Goal: Book appointment/travel/reservation

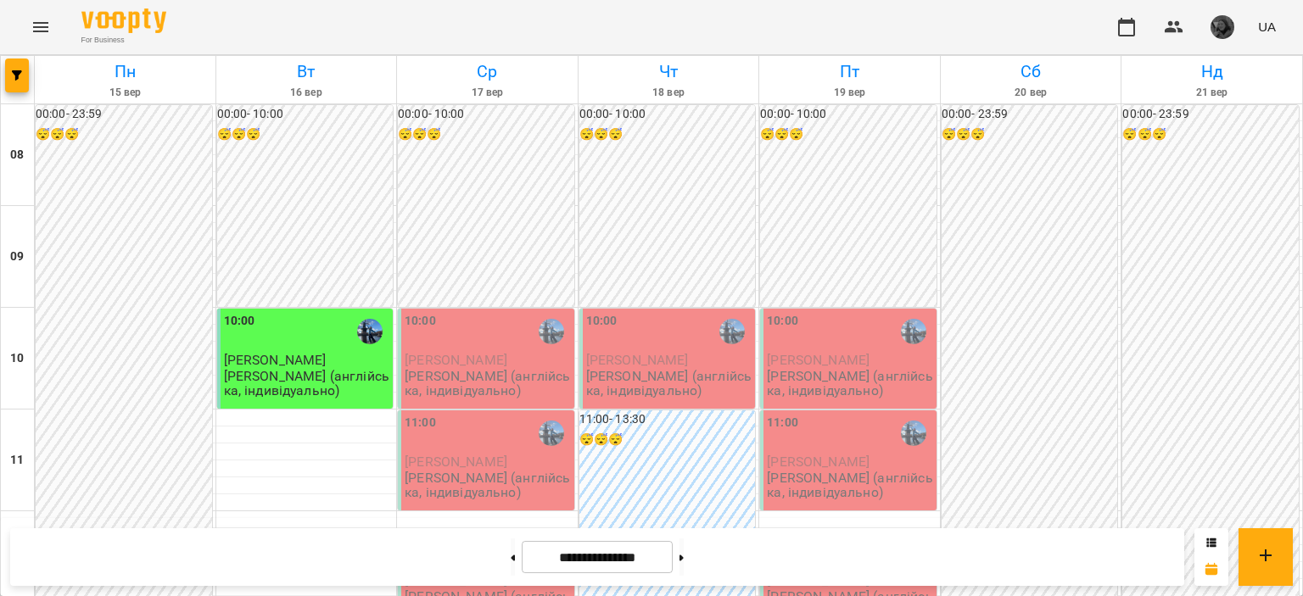
scroll to position [209, 0]
click at [19, 81] on button "button" at bounding box center [17, 76] width 24 height 34
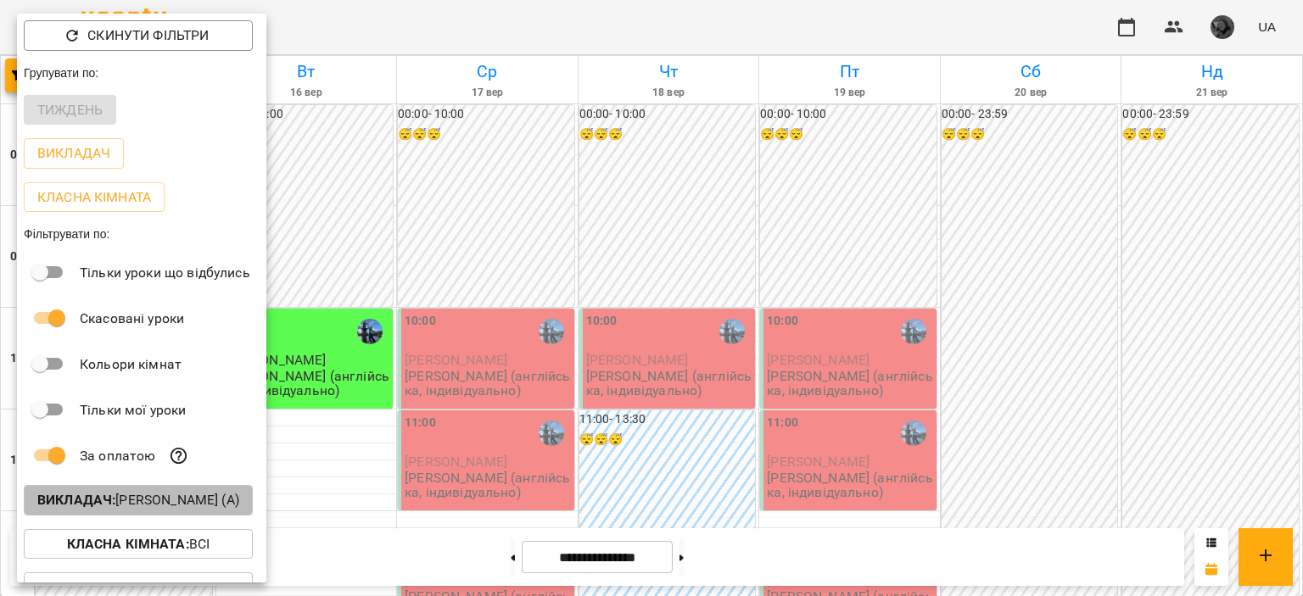
click at [182, 505] on p "Викладач : [PERSON_NAME] (а)" at bounding box center [138, 500] width 202 height 20
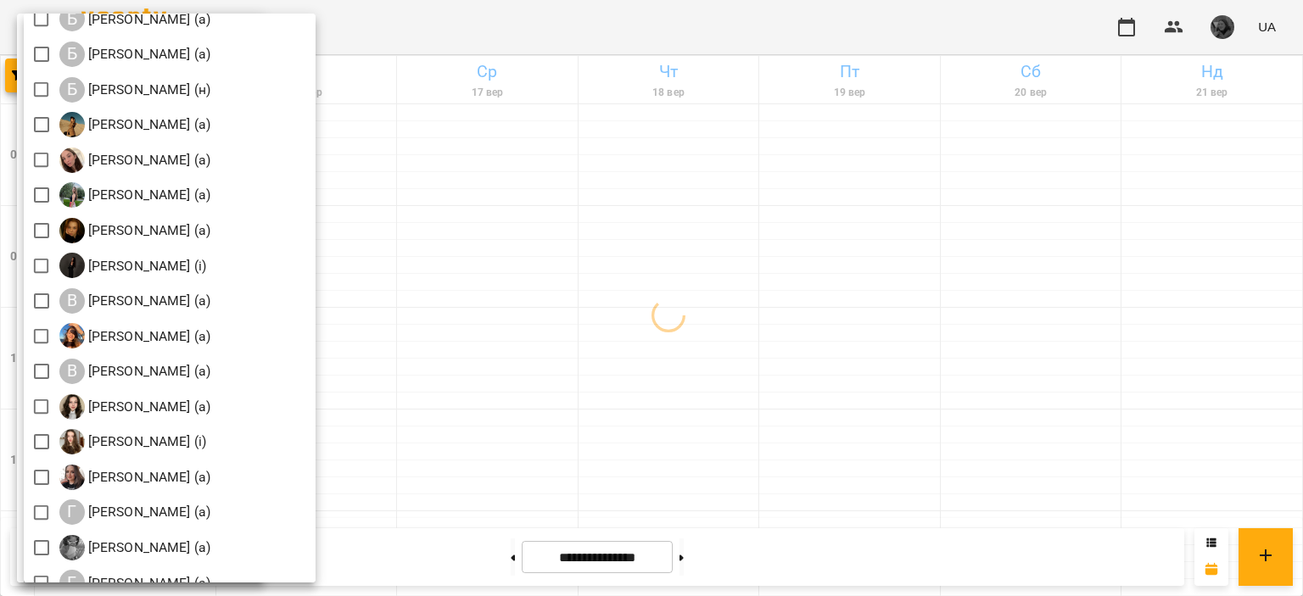
scroll to position [0, 0]
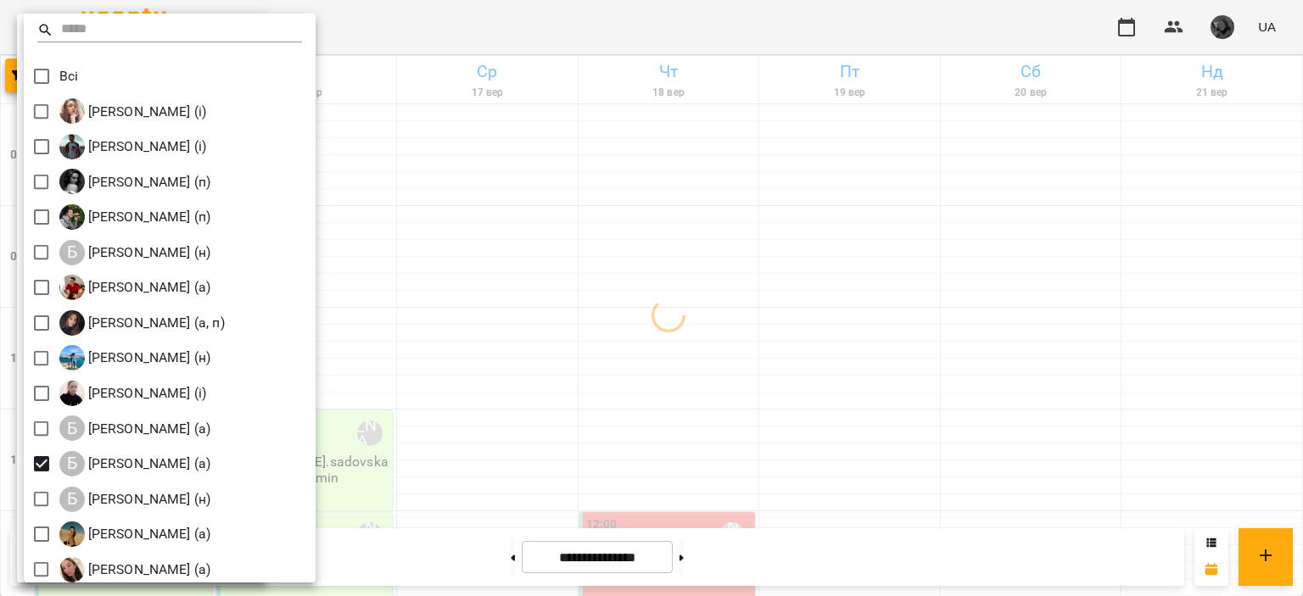
click at [515, 392] on div at bounding box center [651, 298] width 1303 height 596
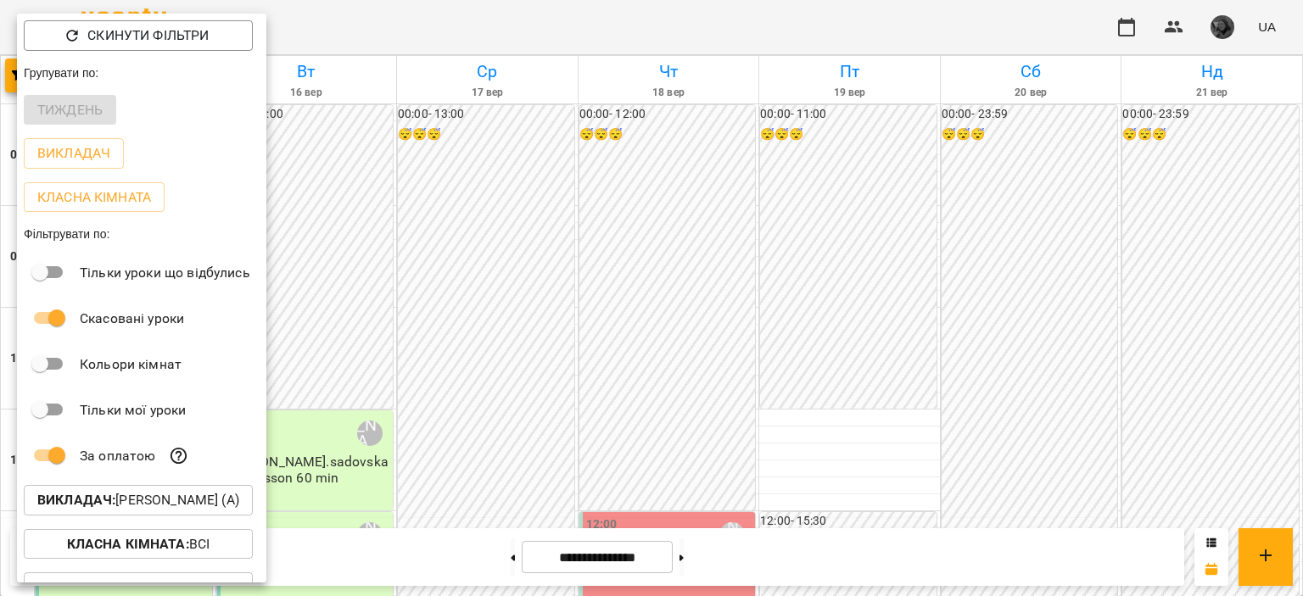
click at [515, 392] on div at bounding box center [651, 298] width 1303 height 596
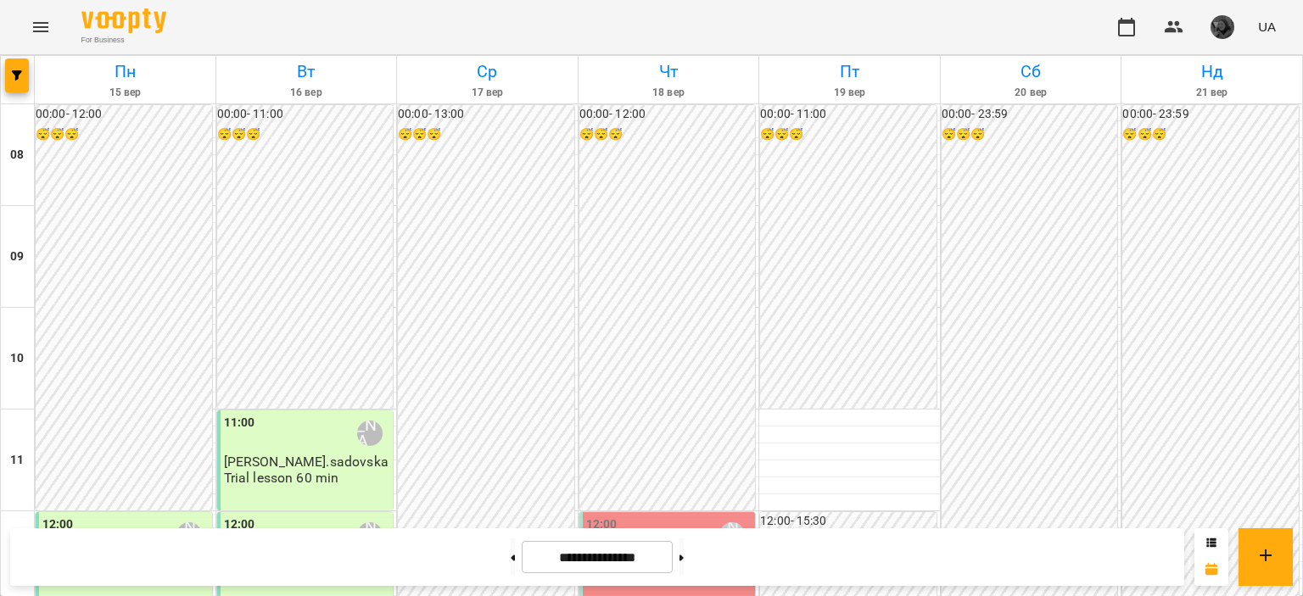
click at [515, 392] on div "00:00 - 13:00 😴😴😴" at bounding box center [486, 358] width 176 height 507
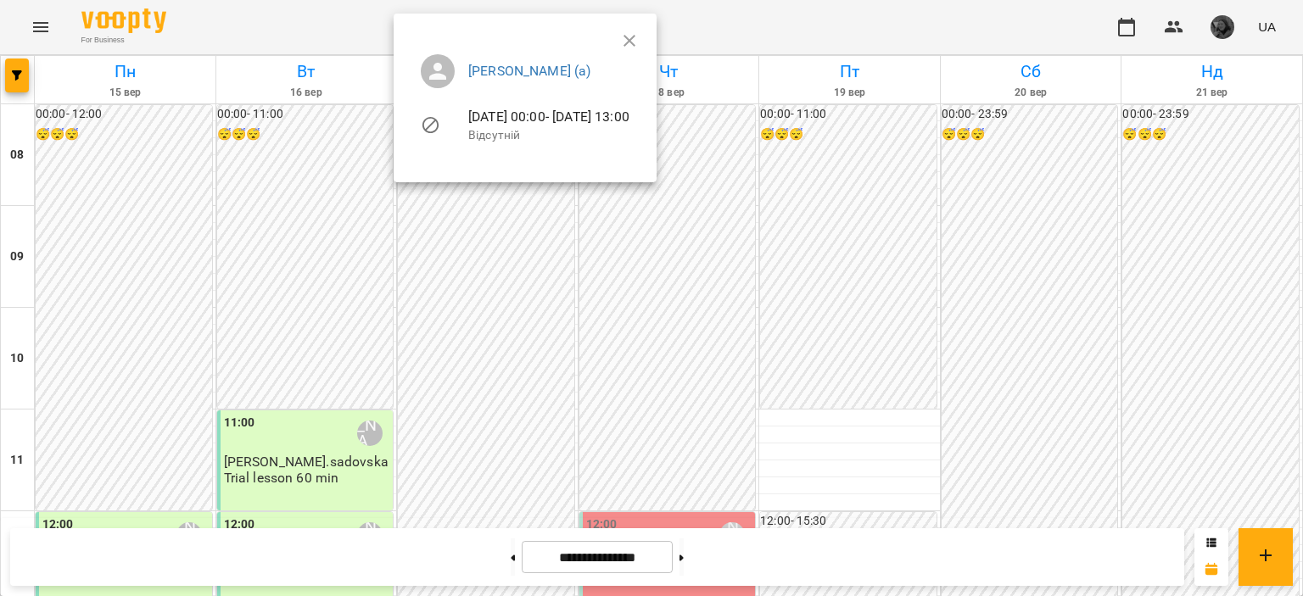
scroll to position [253, 0]
click at [515, 392] on div at bounding box center [651, 298] width 1303 height 596
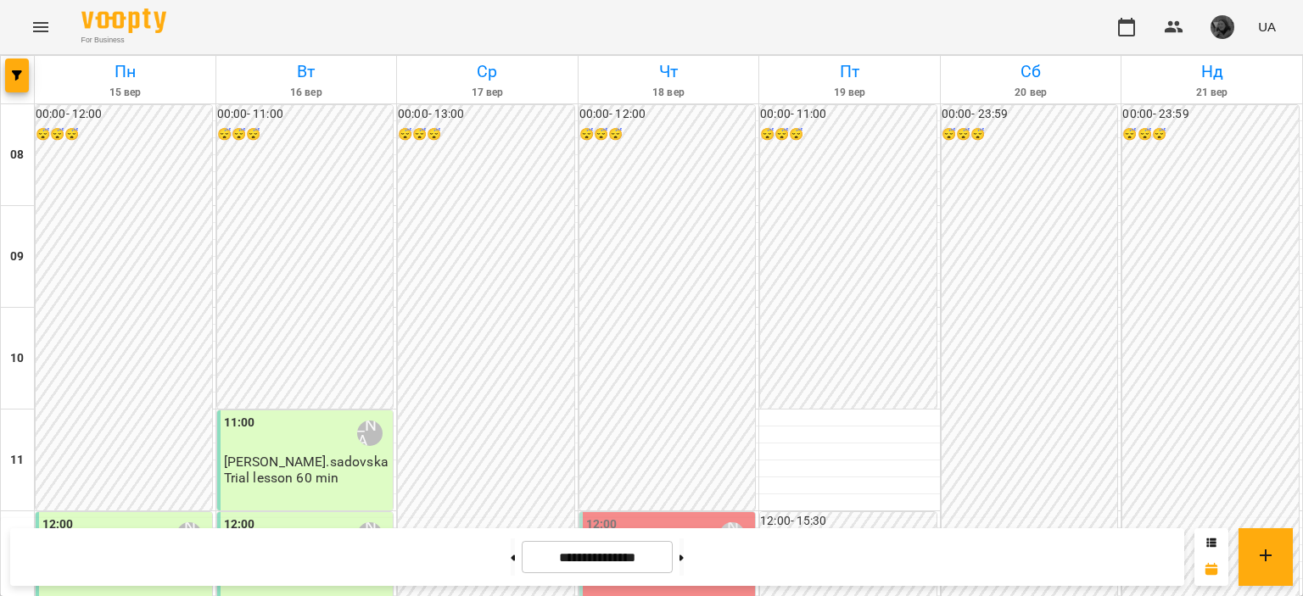
scroll to position [725, 0]
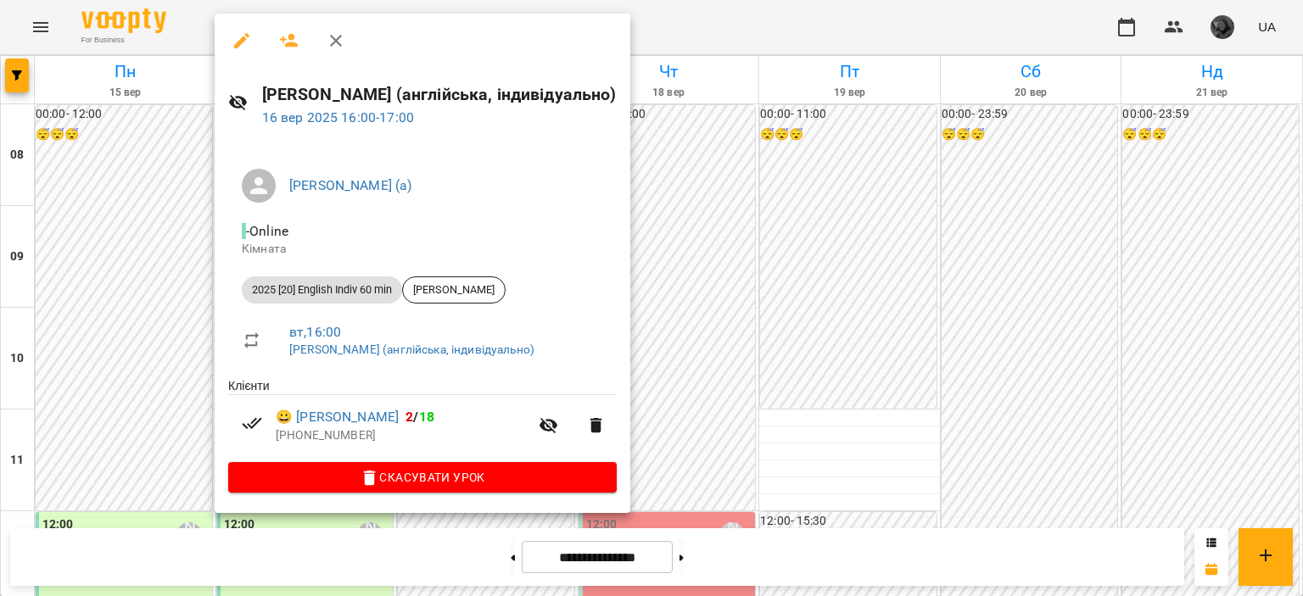
click at [143, 444] on div at bounding box center [651, 298] width 1303 height 596
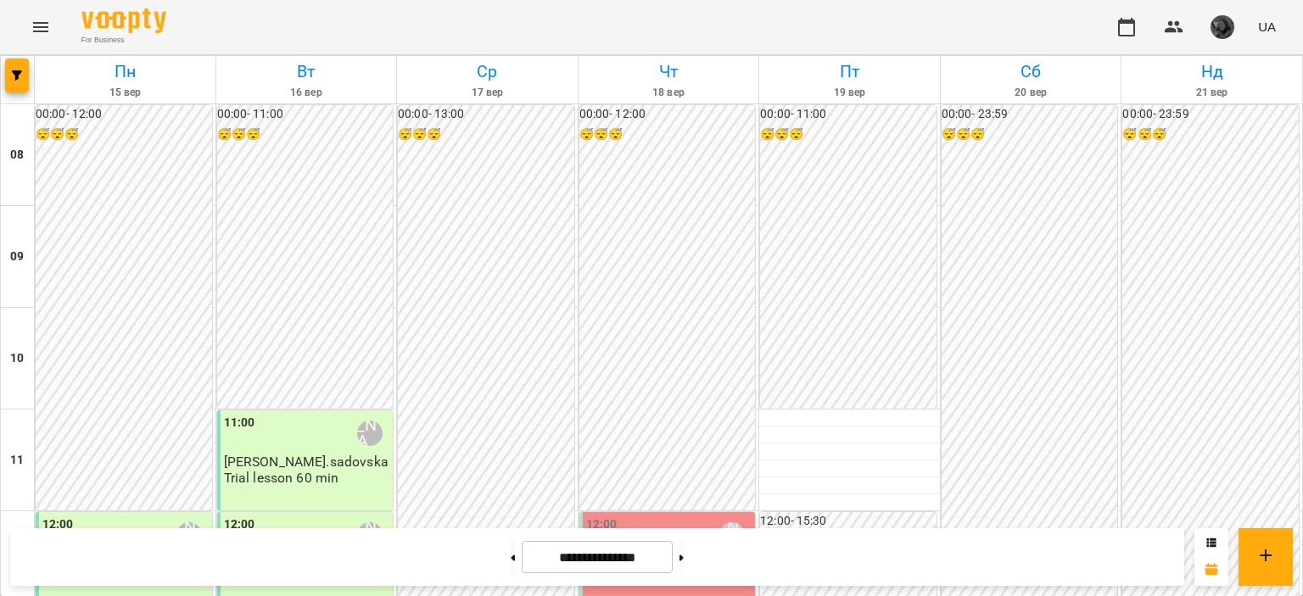
scroll to position [244, 0]
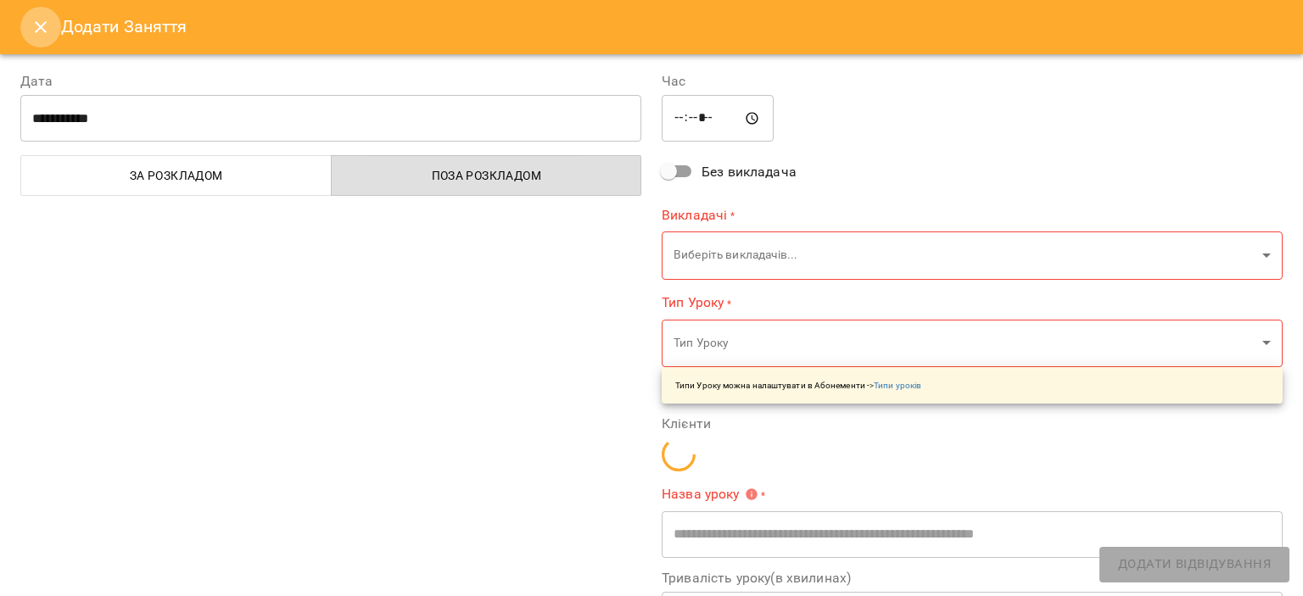
click at [33, 29] on icon "Close" at bounding box center [41, 27] width 20 height 20
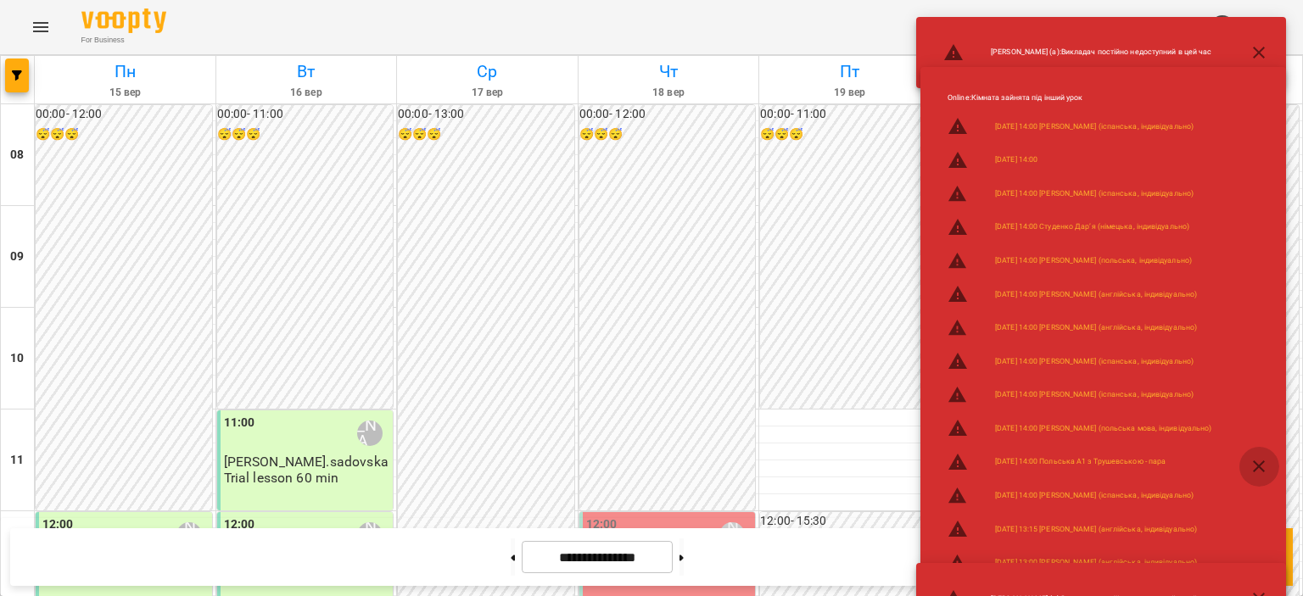
click at [1265, 461] on icon "button" at bounding box center [1259, 466] width 20 height 20
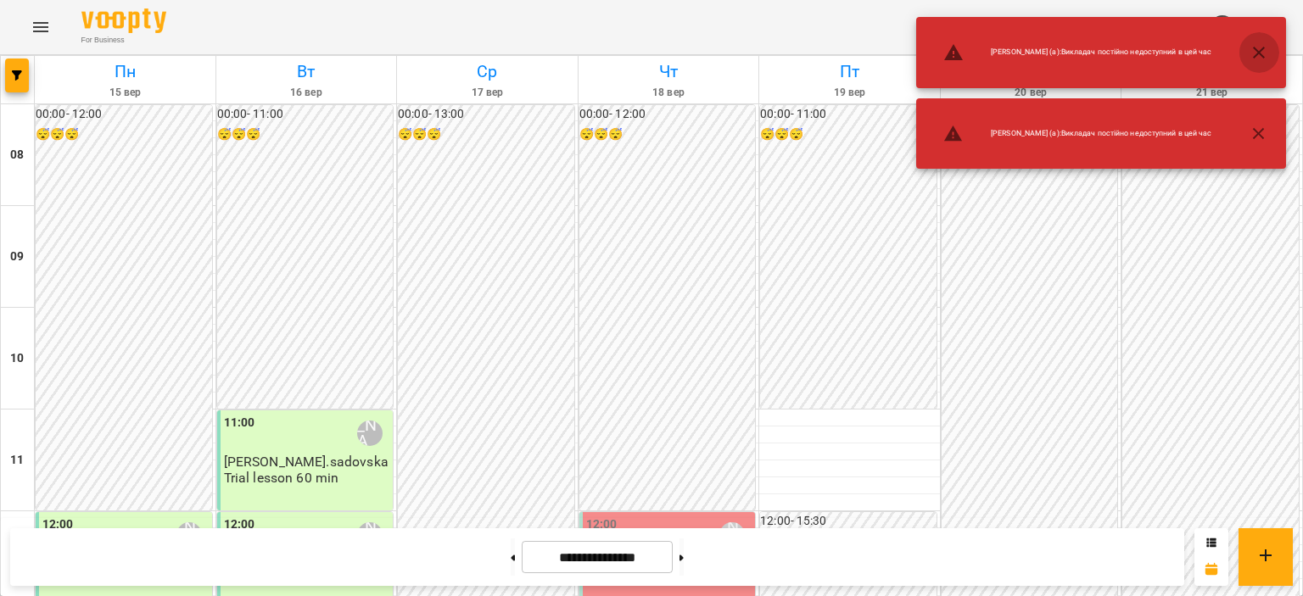
click at [1257, 55] on icon "button" at bounding box center [1259, 53] width 12 height 12
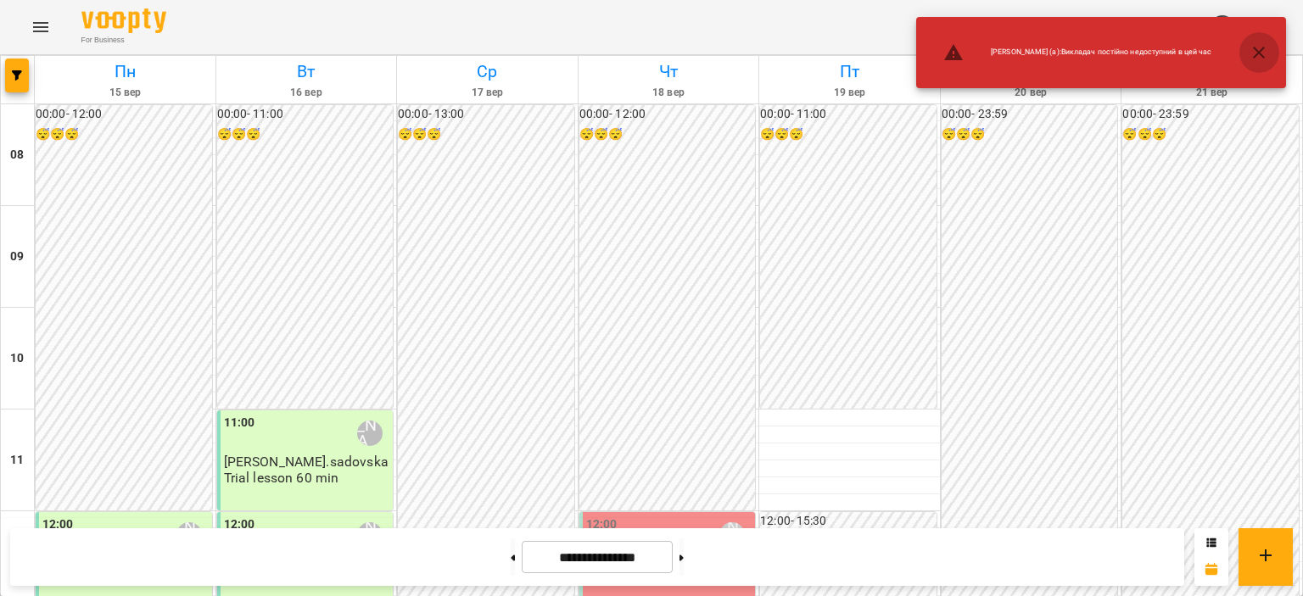
click at [1257, 66] on button "button" at bounding box center [1259, 52] width 41 height 41
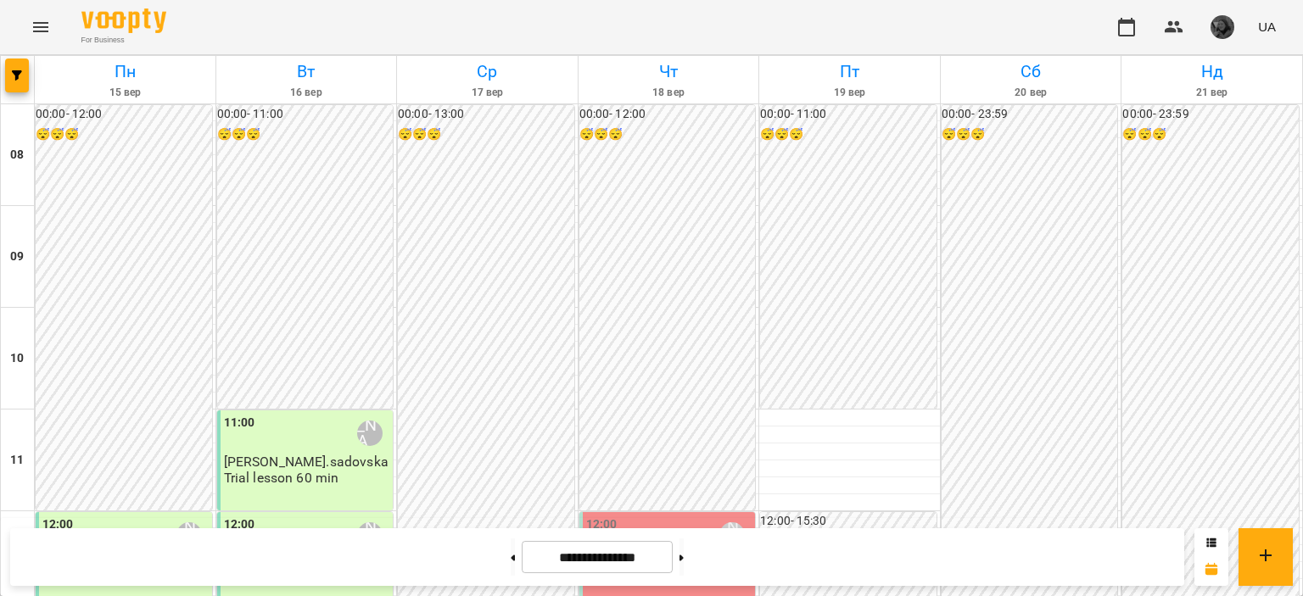
scroll to position [436, 0]
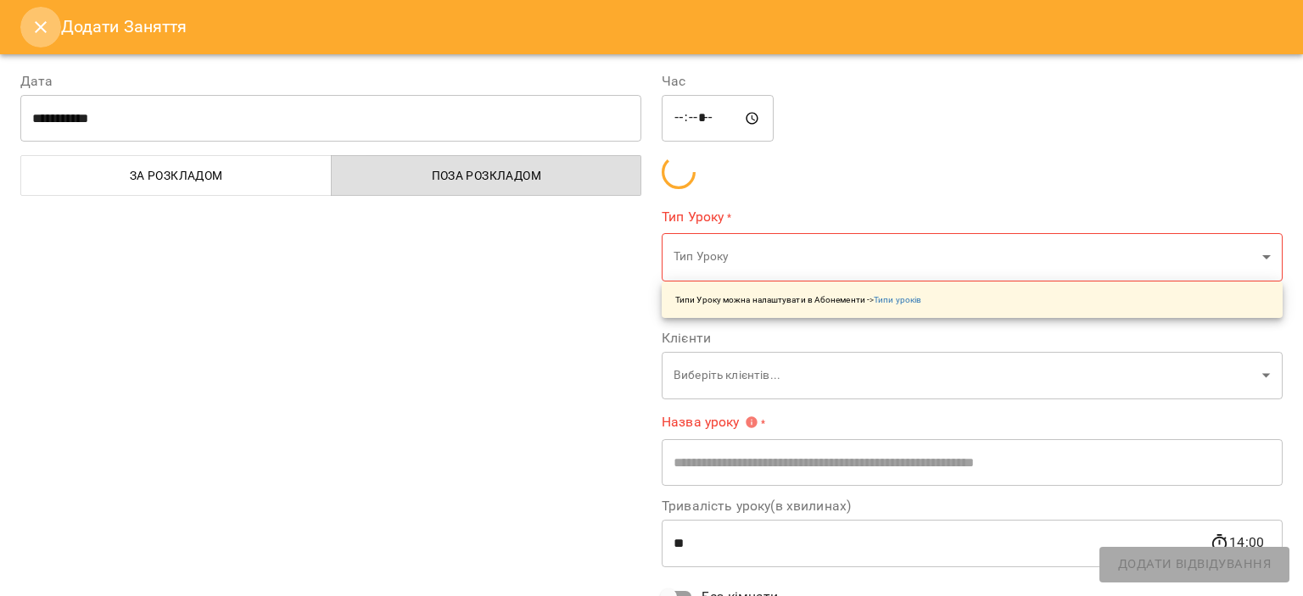
click at [38, 25] on icon "Close" at bounding box center [41, 27] width 12 height 12
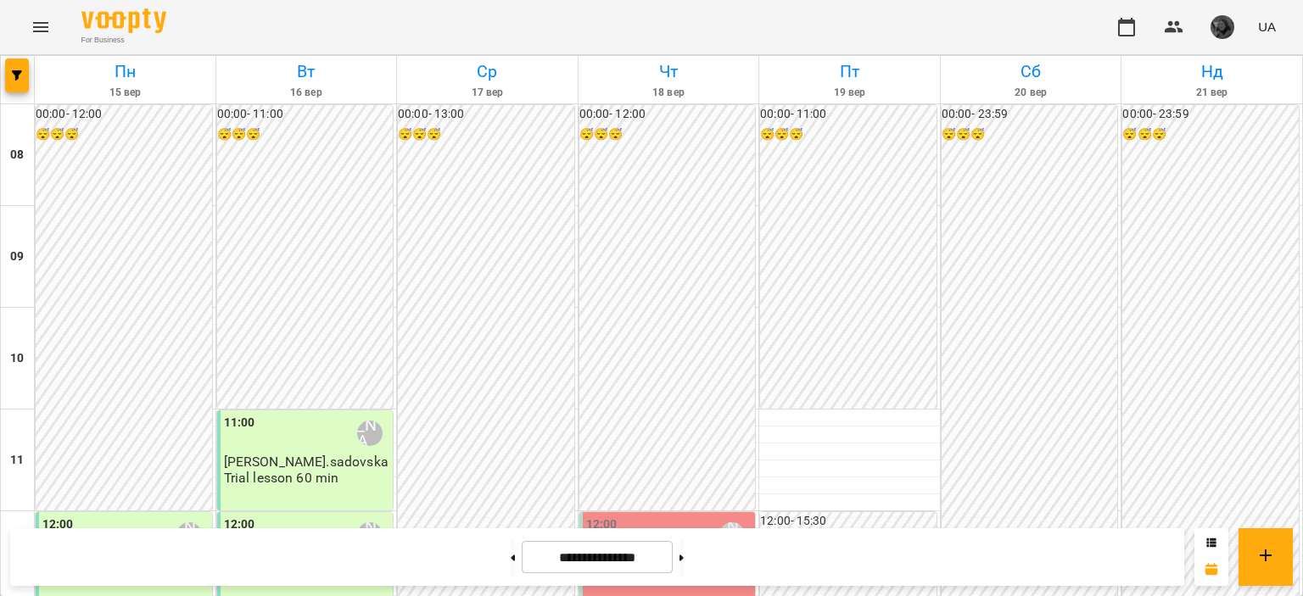
scroll to position [132, 0]
click at [867, 410] on div at bounding box center [849, 418] width 181 height 17
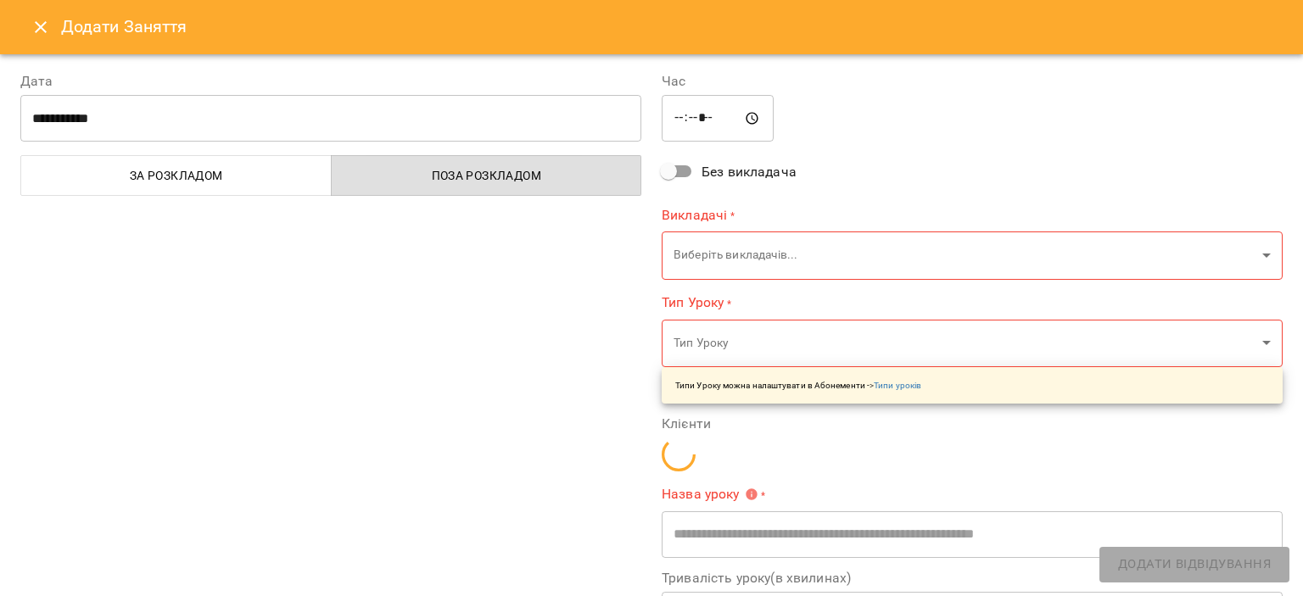
type input "**********"
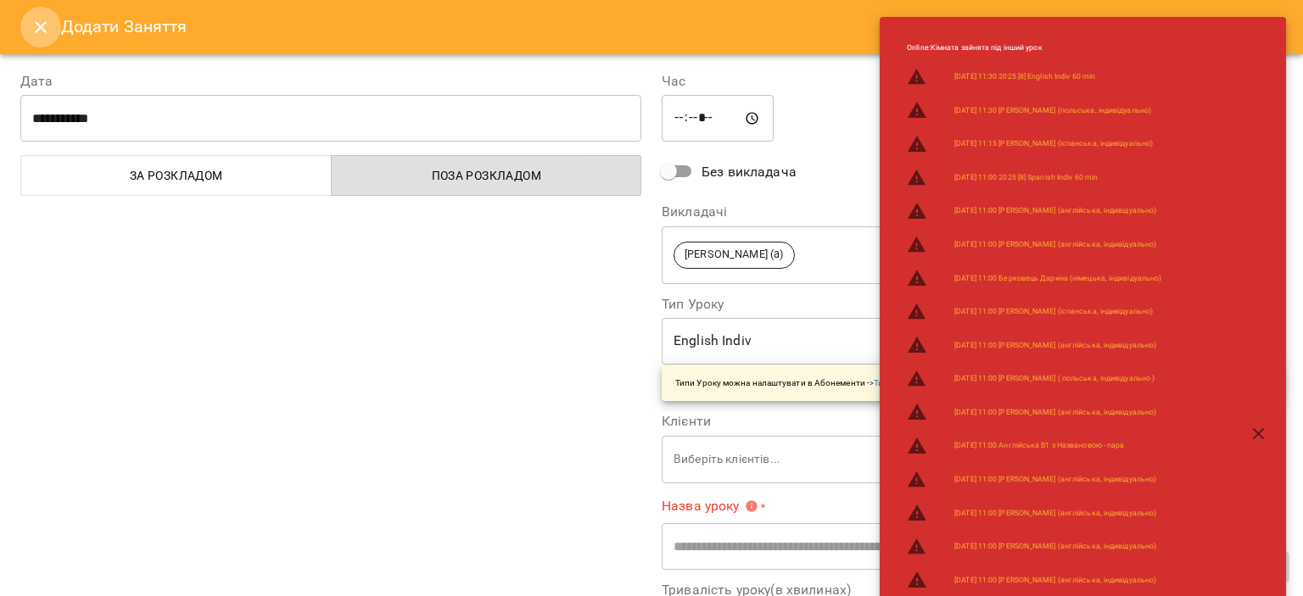
click at [37, 21] on icon "Close" at bounding box center [41, 27] width 20 height 20
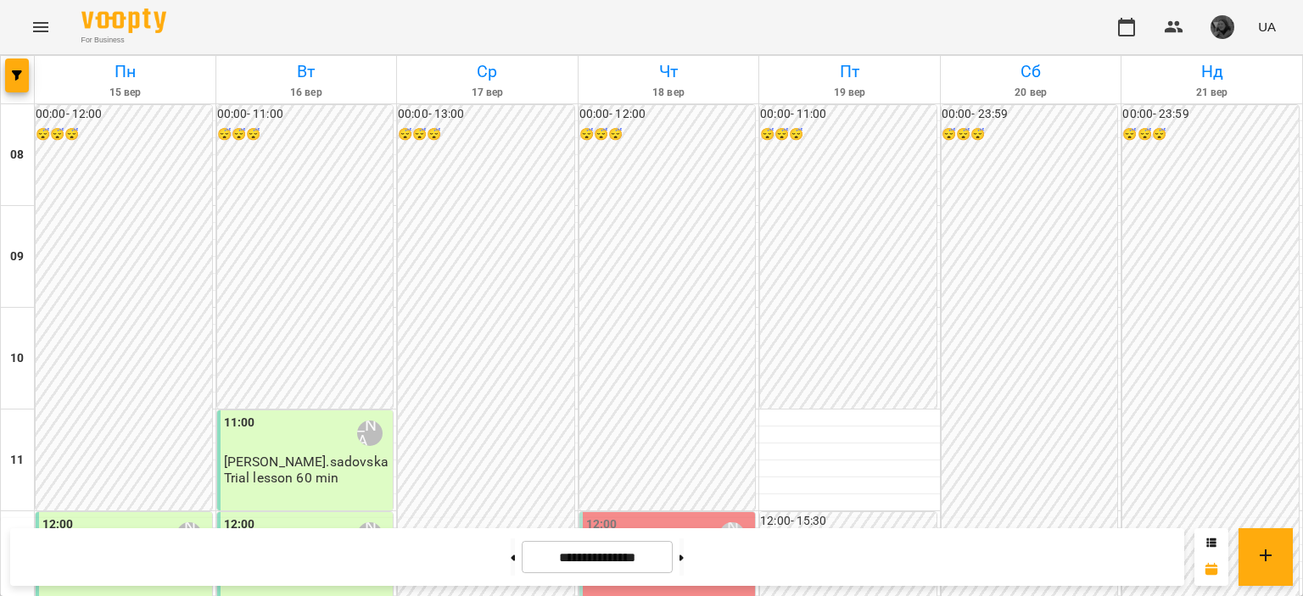
scroll to position [641, 0]
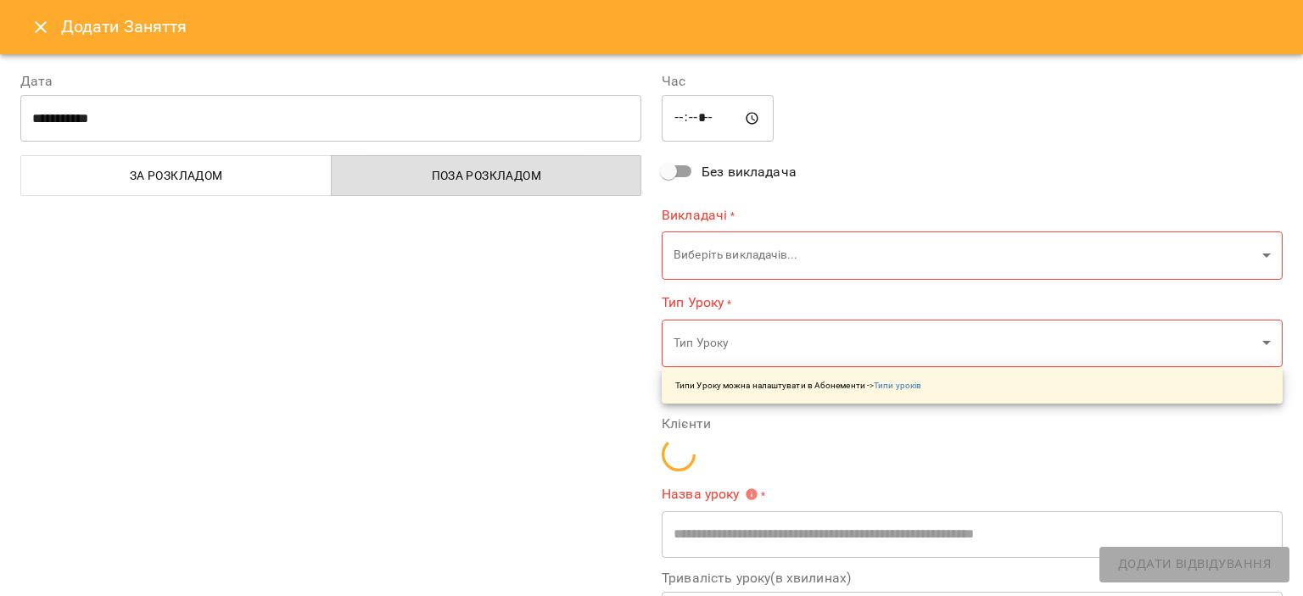
type input "**********"
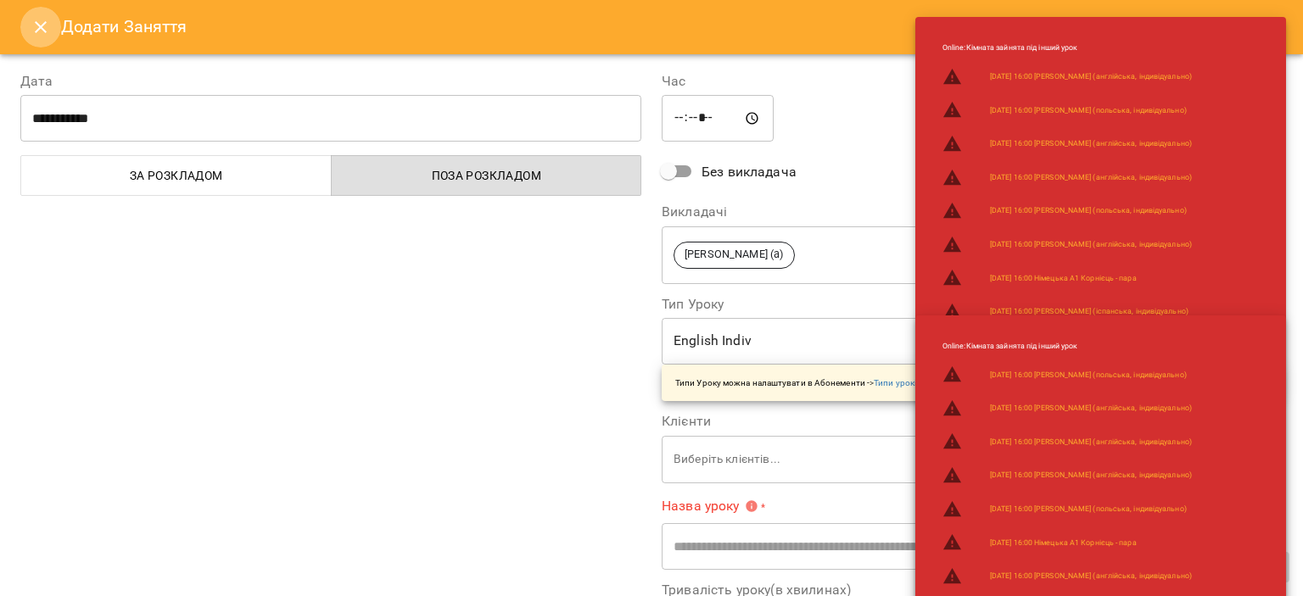
click at [46, 22] on icon "Close" at bounding box center [41, 27] width 20 height 20
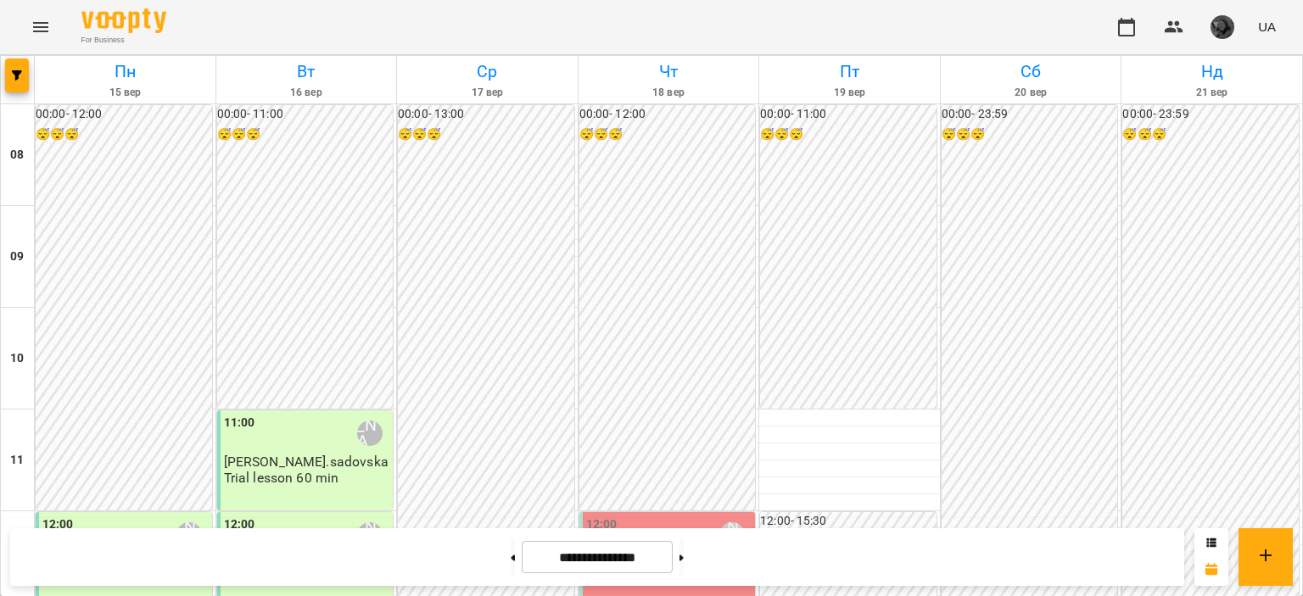
scroll to position [180, 0]
click at [820, 410] on div at bounding box center [849, 418] width 181 height 17
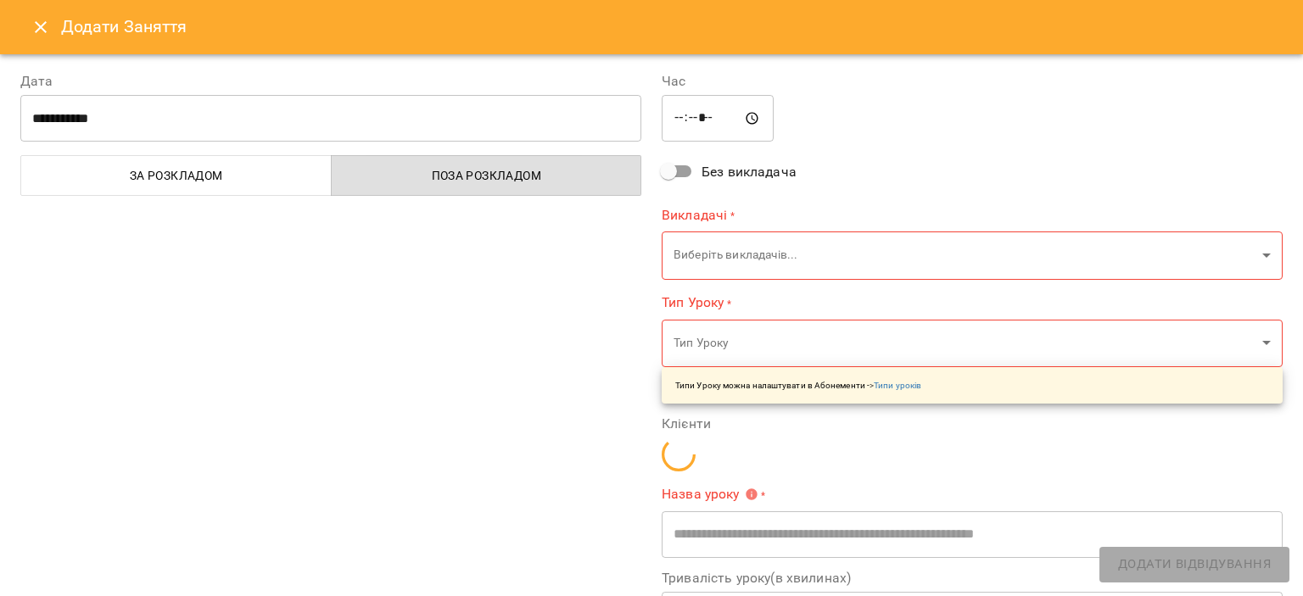
type input "**********"
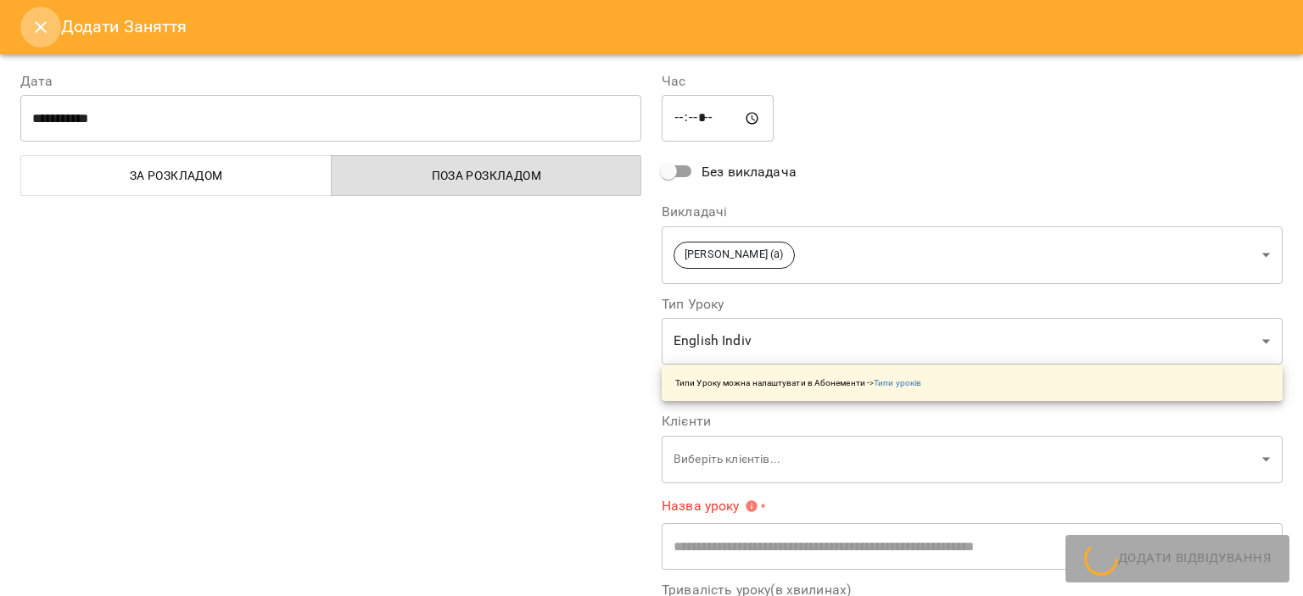
click at [39, 36] on icon "Close" at bounding box center [41, 27] width 20 height 20
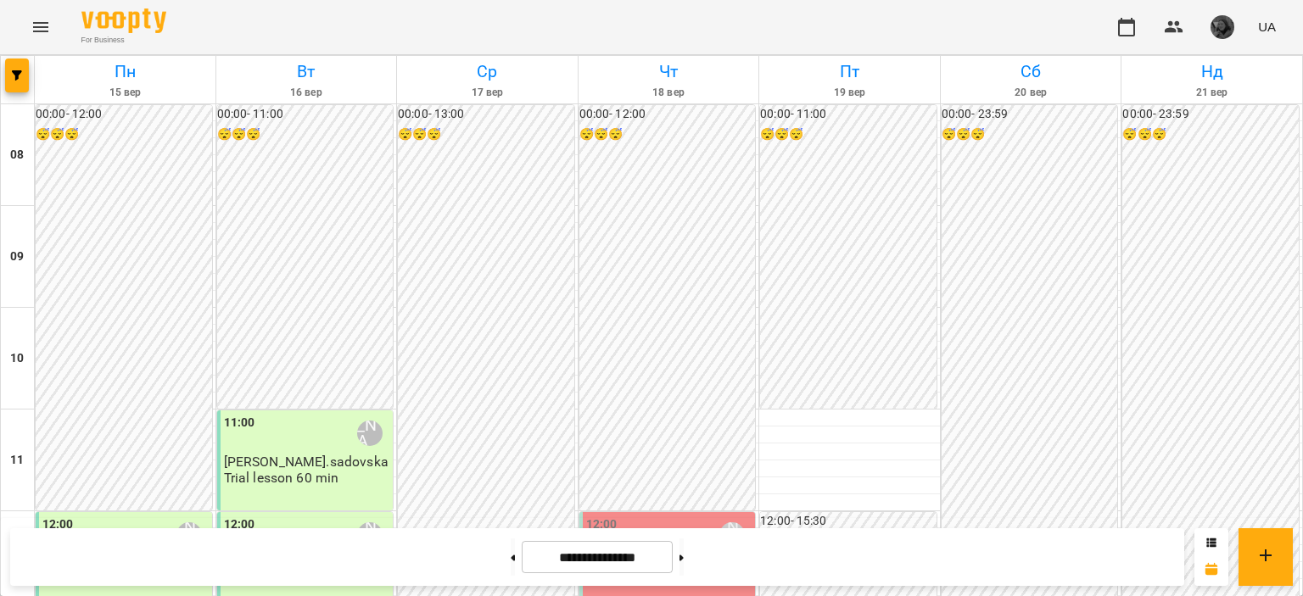
scroll to position [587, 0]
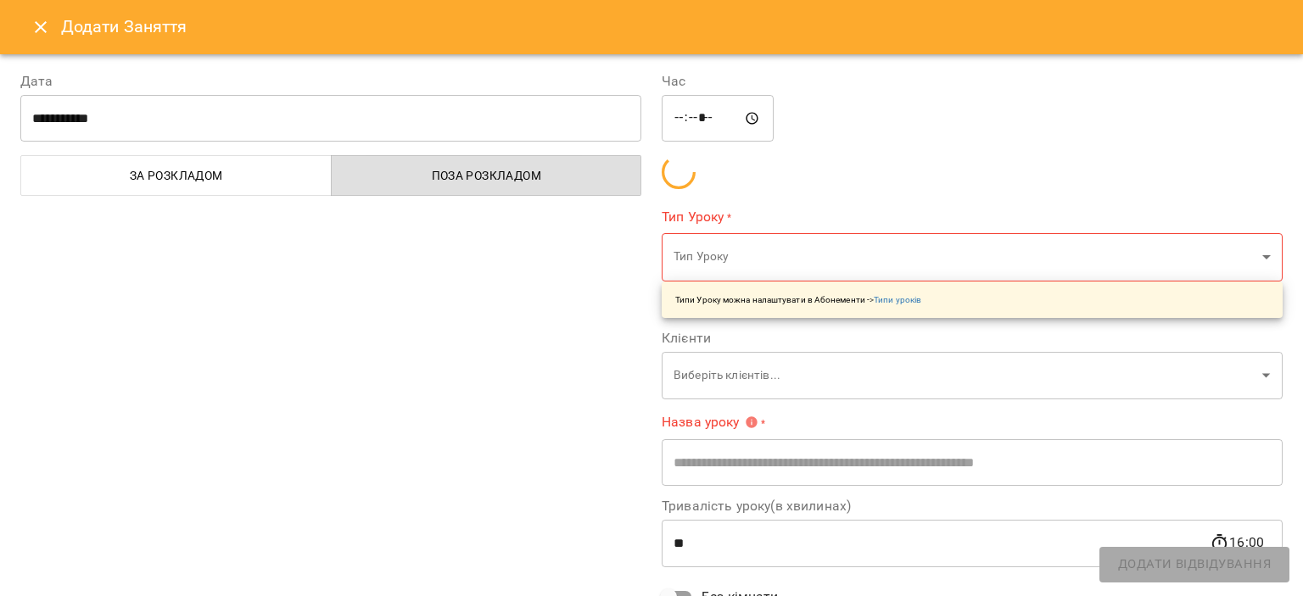
type input "**********"
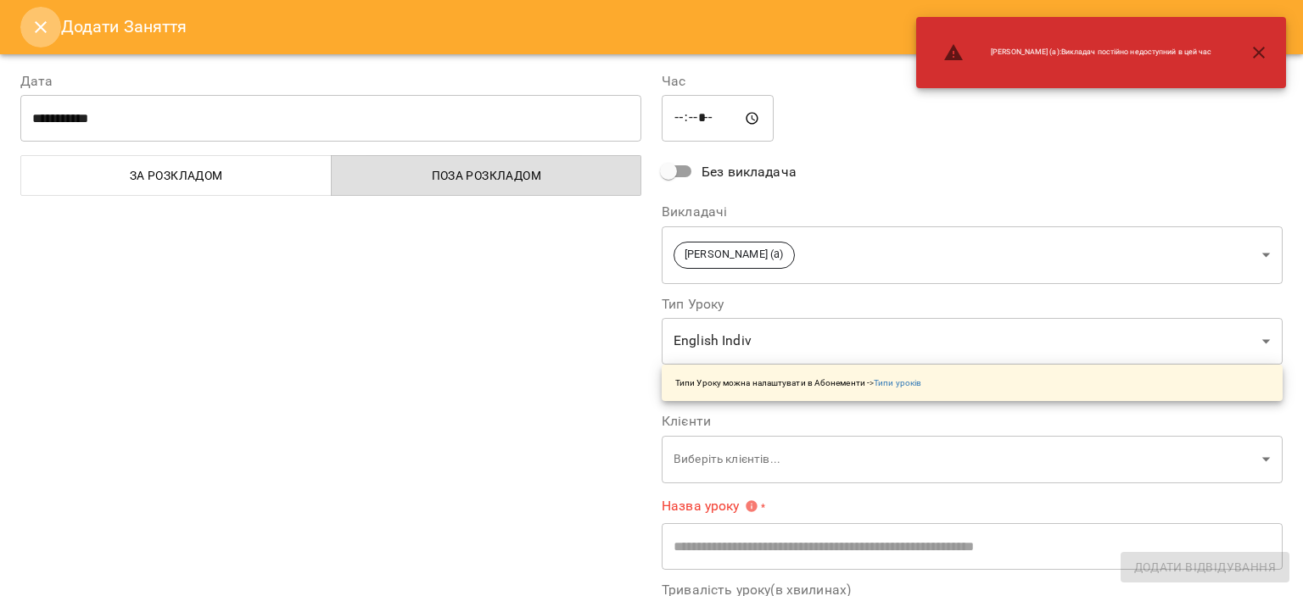
click at [42, 25] on icon "Close" at bounding box center [41, 27] width 12 height 12
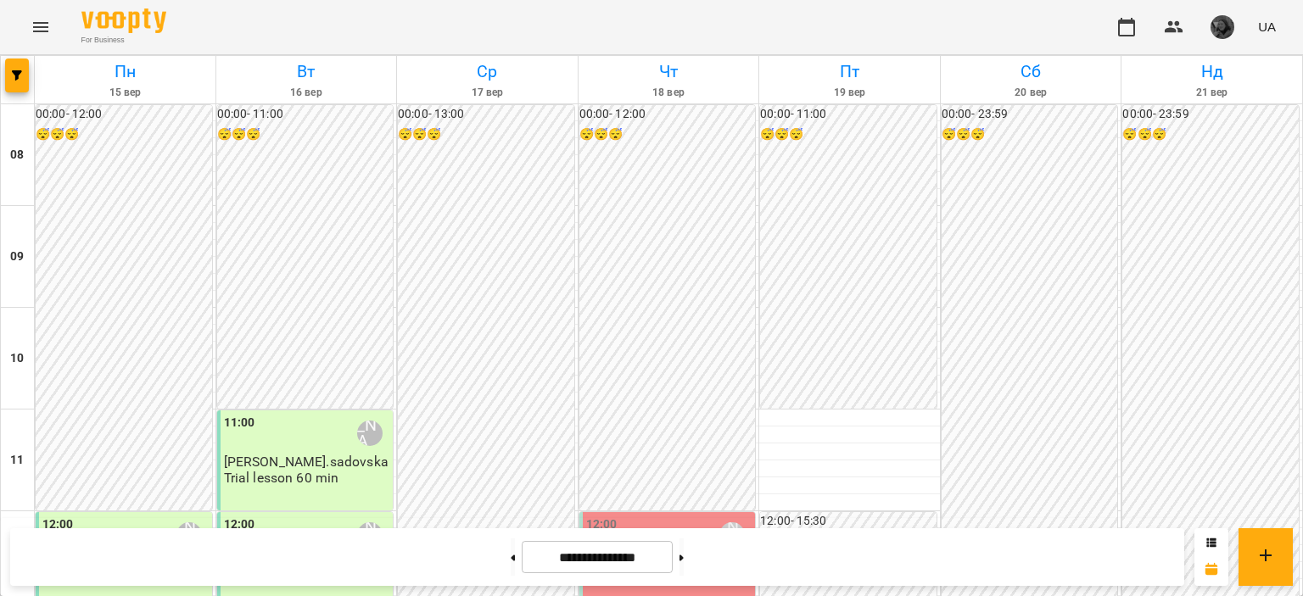
scroll to position [468, 0]
click at [684, 559] on button at bounding box center [682, 557] width 4 height 37
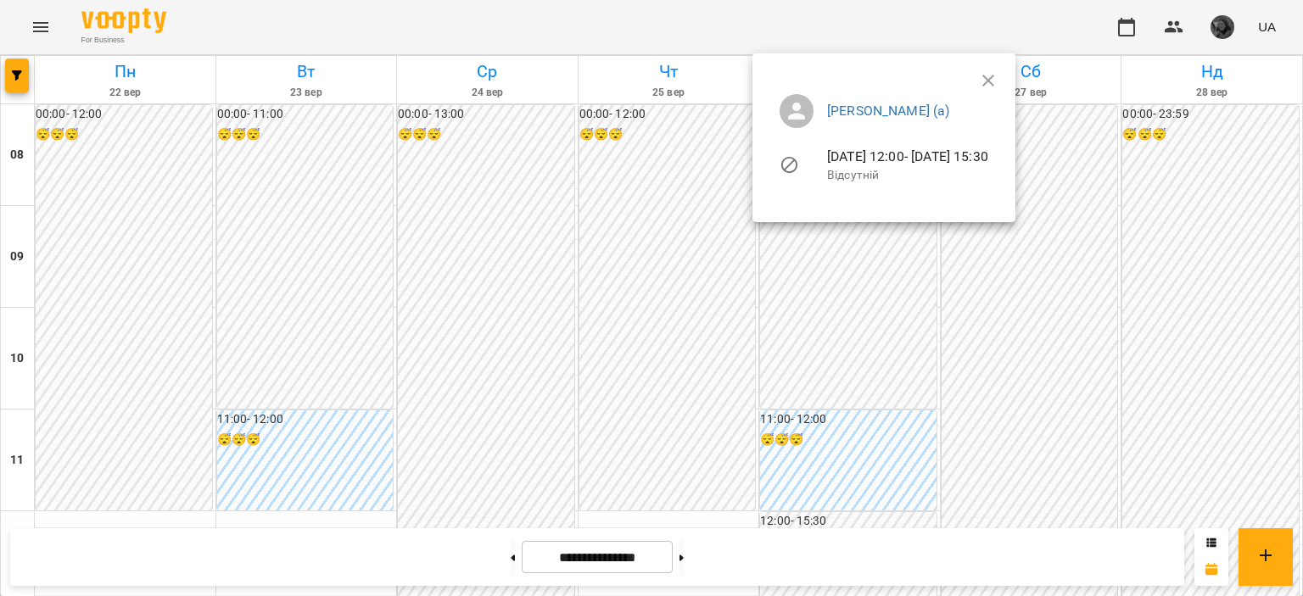
click at [723, 269] on div at bounding box center [651, 298] width 1303 height 596
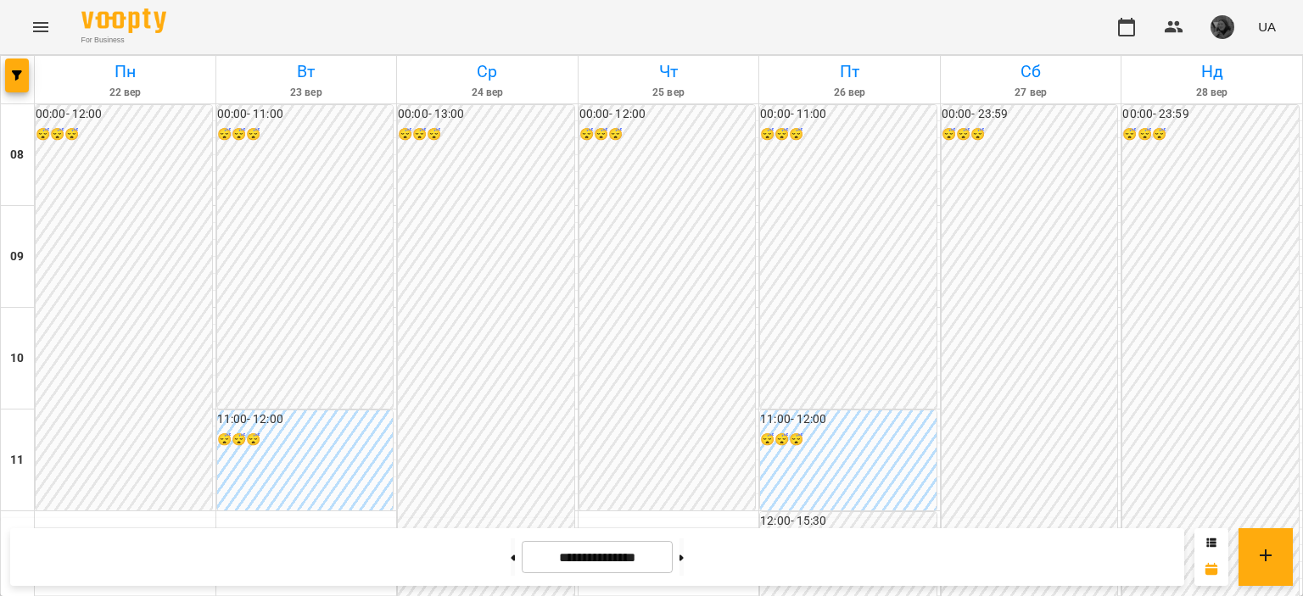
scroll to position [604, 0]
click at [511, 555] on icon at bounding box center [513, 558] width 4 height 7
type input "**********"
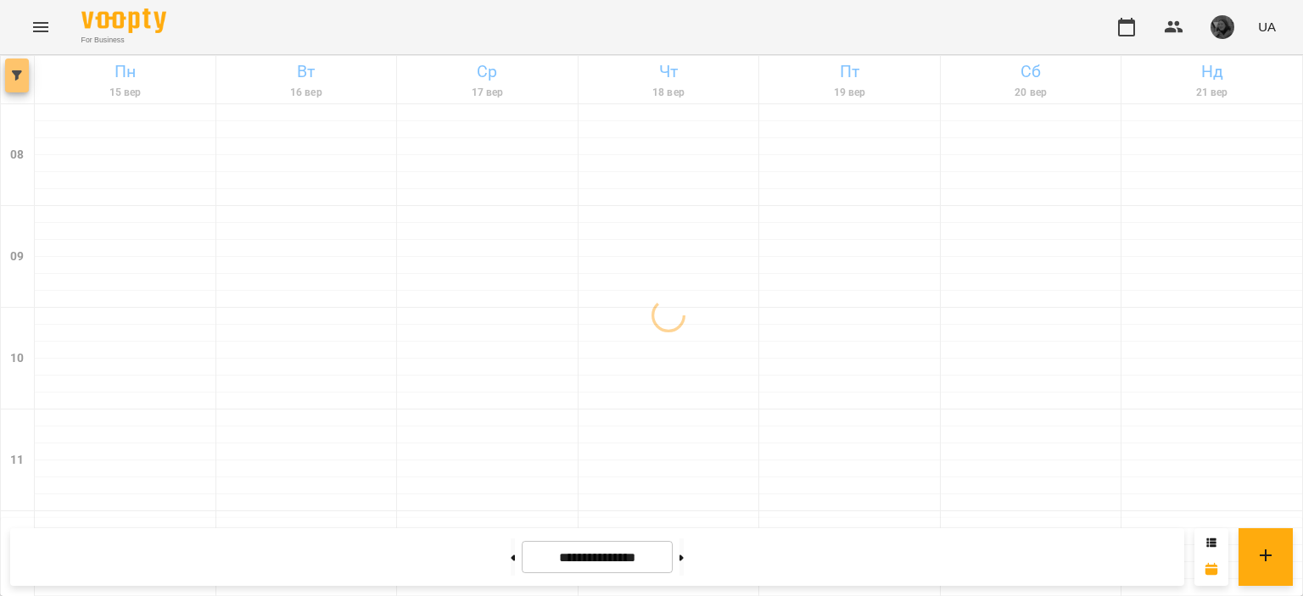
click at [25, 81] on button "button" at bounding box center [17, 76] width 24 height 34
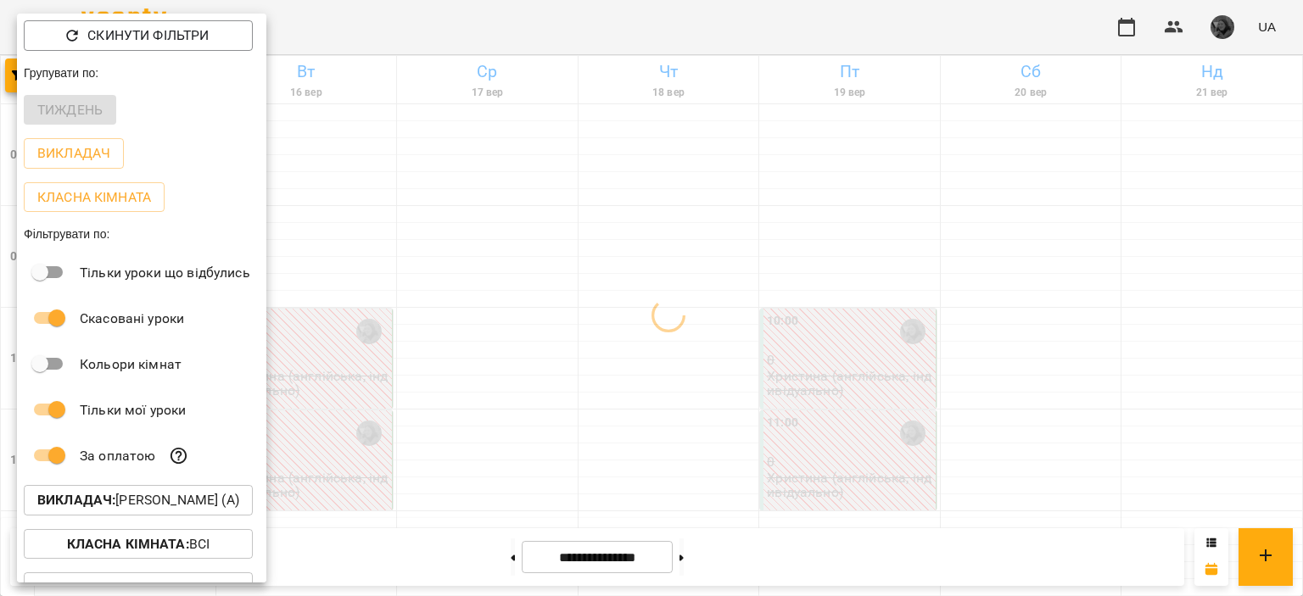
click at [389, 331] on div at bounding box center [651, 298] width 1303 height 596
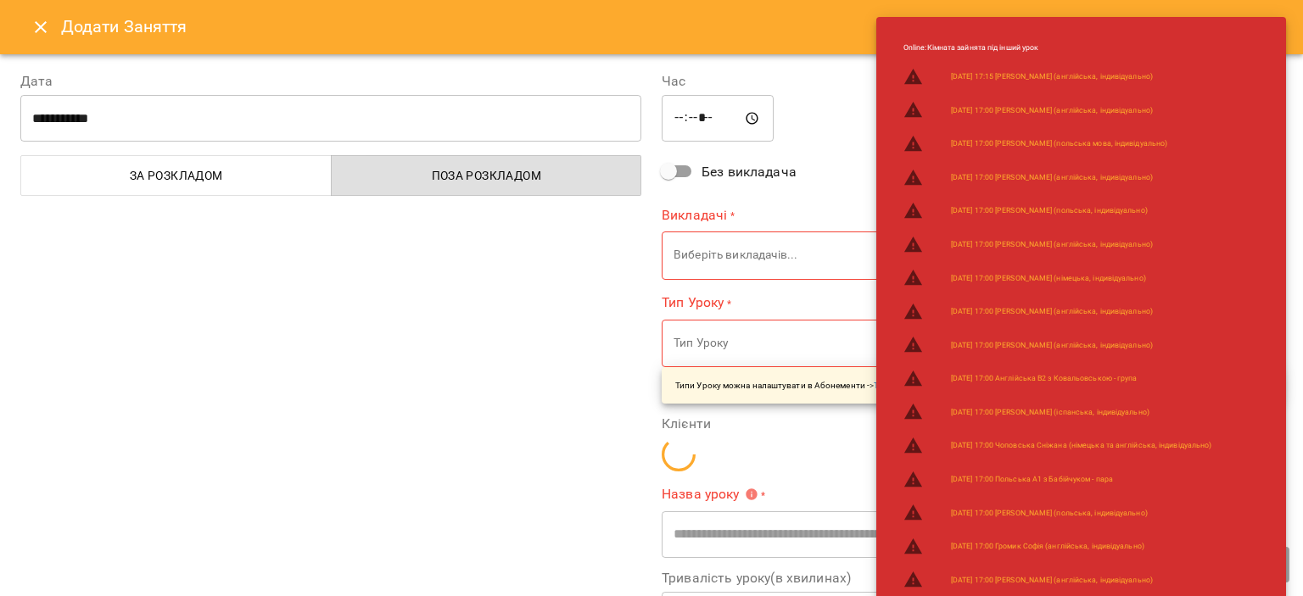
type input "**********"
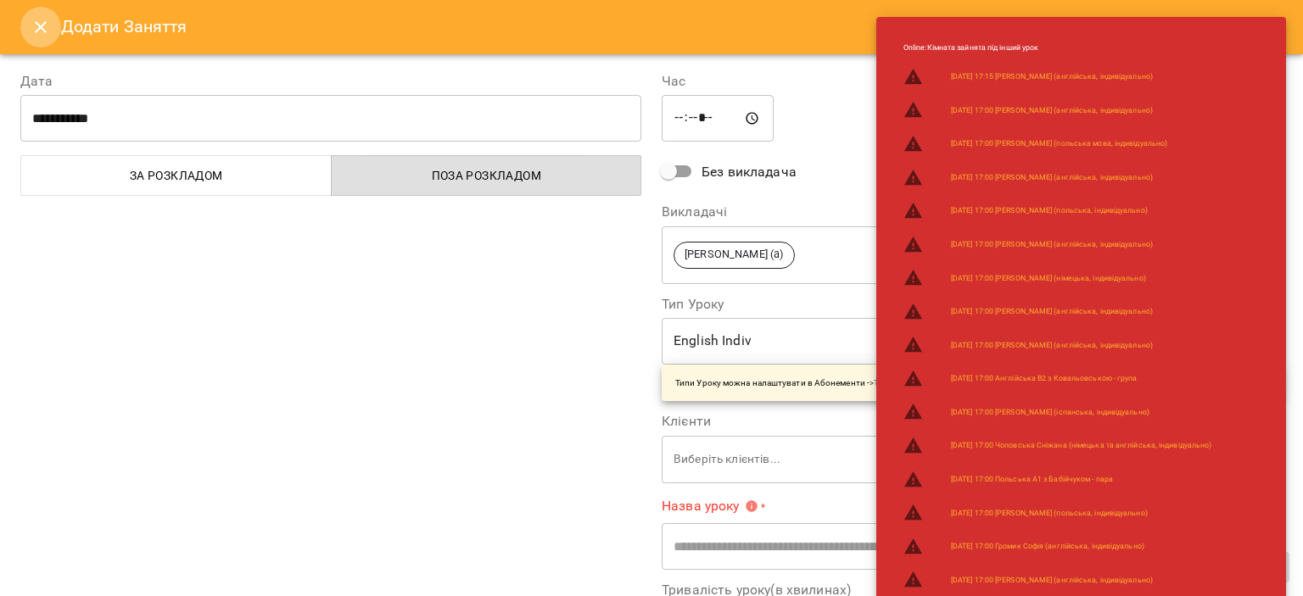
click at [44, 40] on button "Close" at bounding box center [40, 27] width 41 height 41
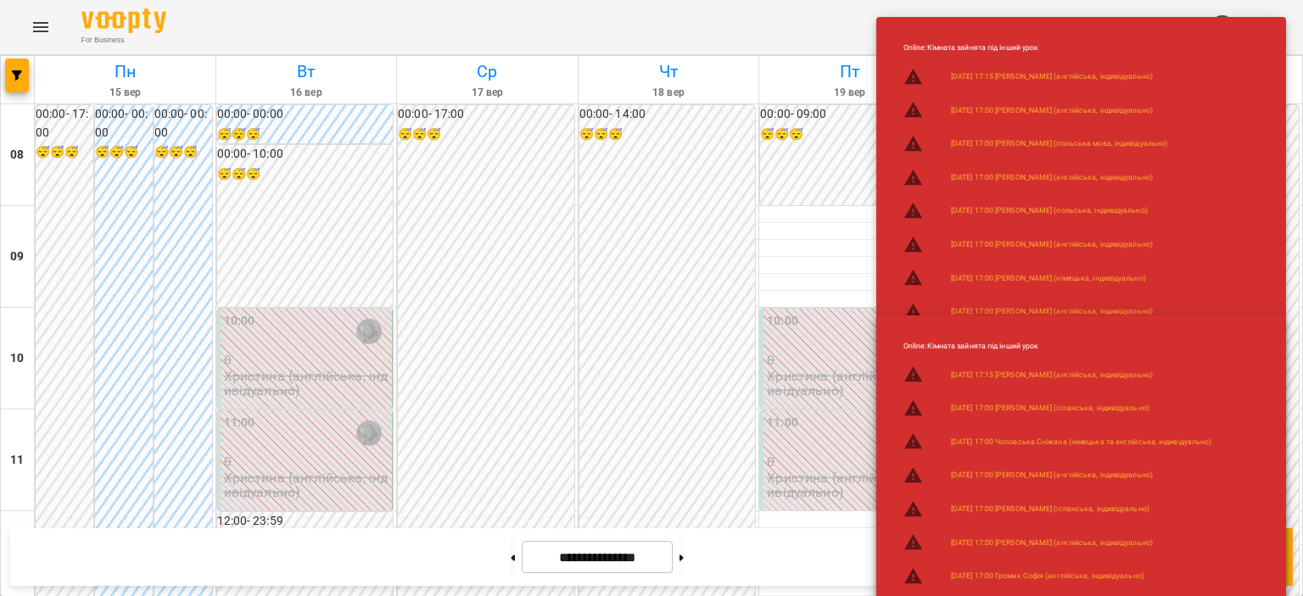
scroll to position [0, 0]
click at [301, 156] on h6 "00:00 - 10:00" at bounding box center [305, 154] width 176 height 19
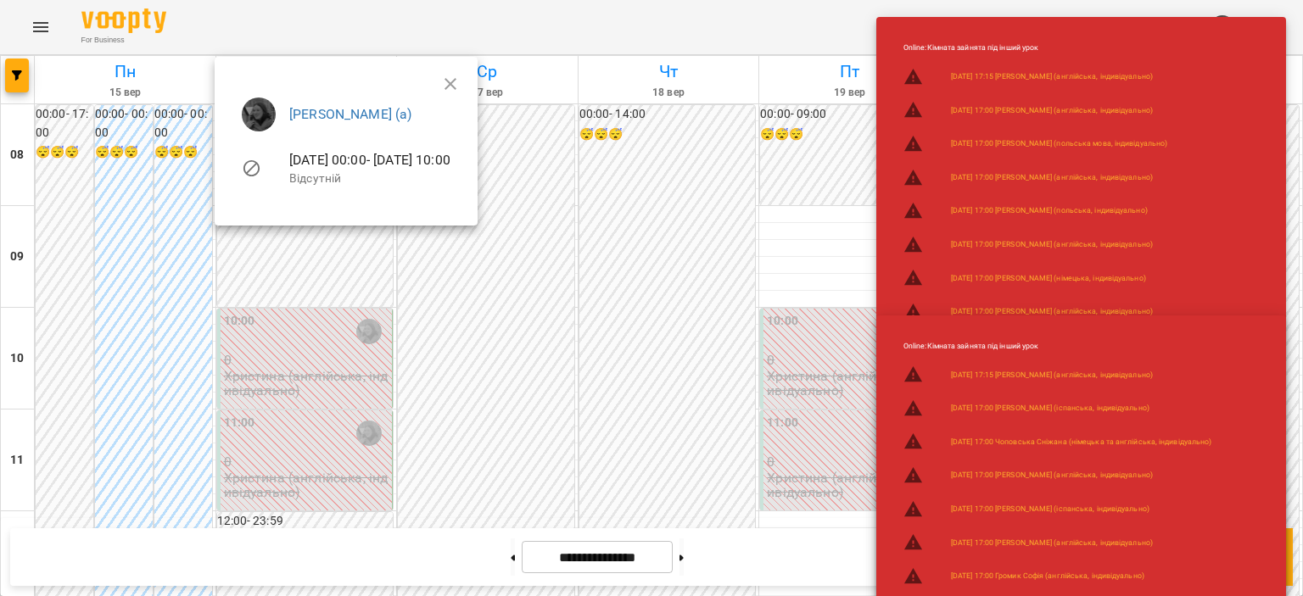
click at [825, 142] on div at bounding box center [651, 298] width 1303 height 596
